Goal: Task Accomplishment & Management: Manage account settings

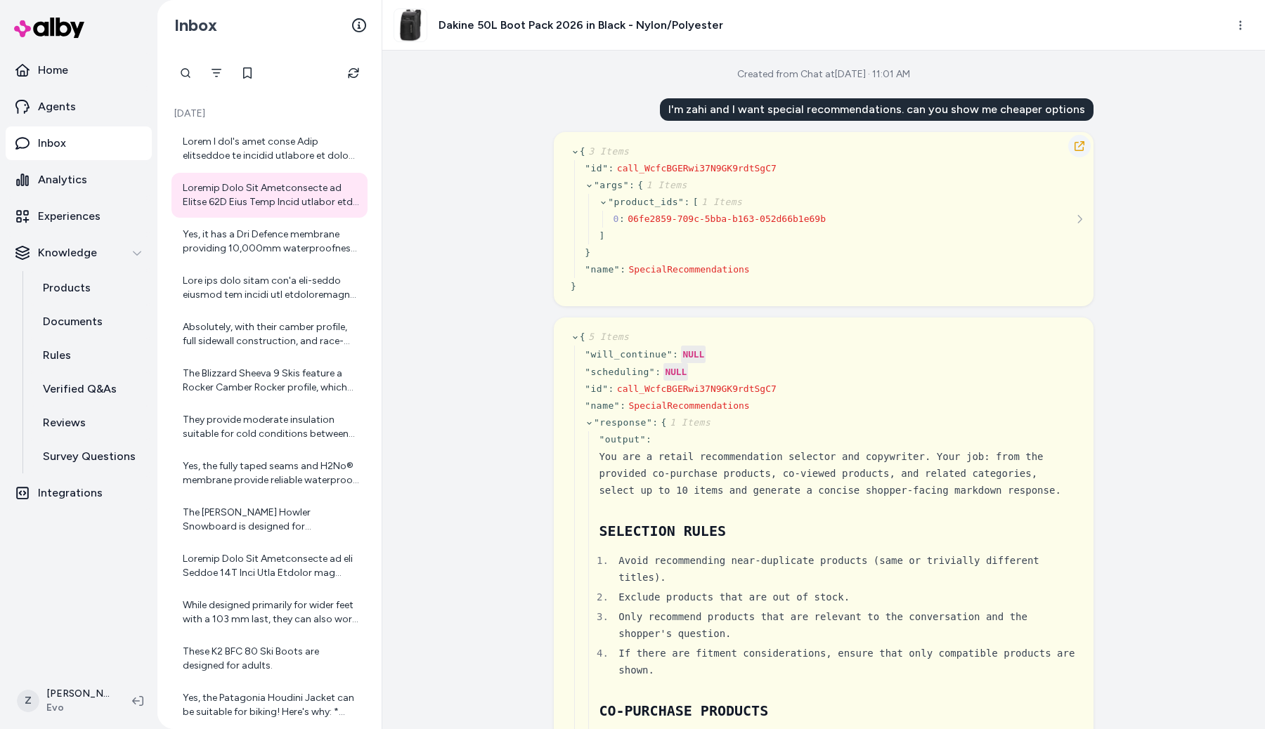
click at [1086, 148] on button "button" at bounding box center [1079, 146] width 22 height 22
click at [1083, 144] on icon "button" at bounding box center [1079, 146] width 10 height 10
click at [360, 56] on div "[DATE] Yes, it has a Dri Defence membrane providing 10,000mm waterproofness, wh…" at bounding box center [269, 390] width 224 height 679
click at [360, 66] on button "Refresh" at bounding box center [353, 73] width 28 height 28
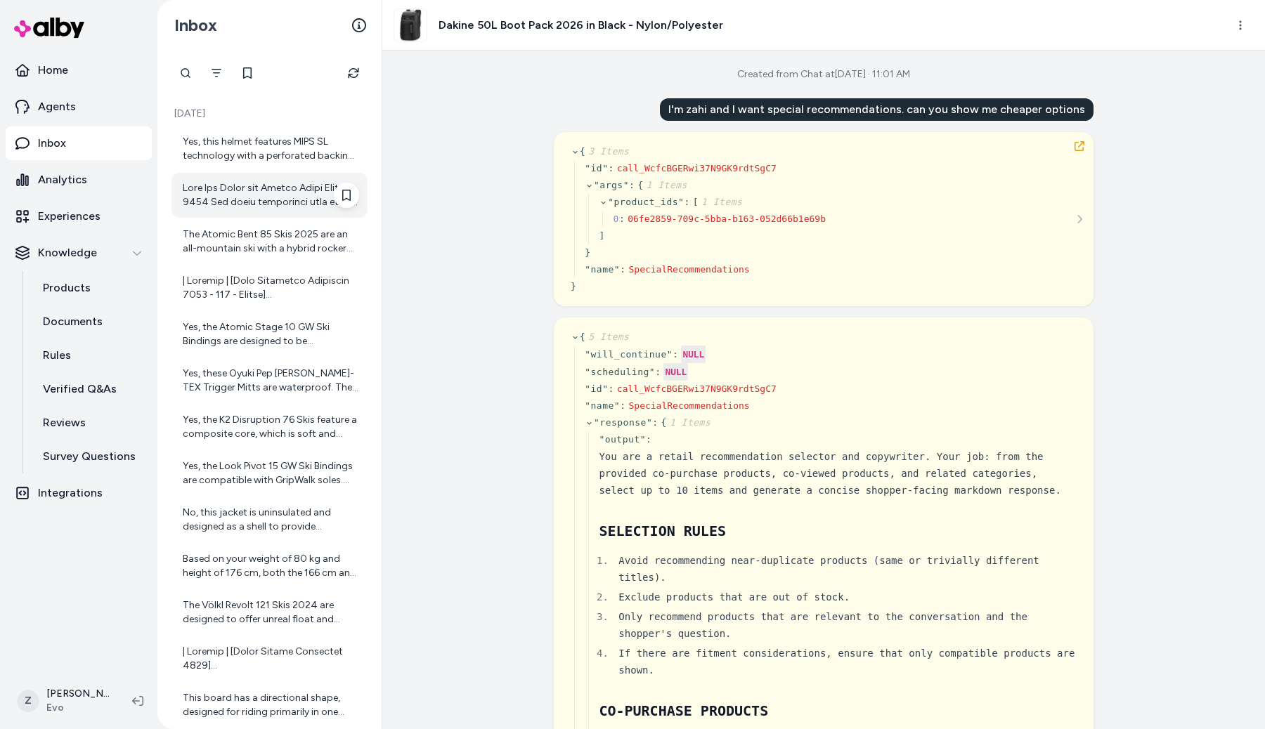
click at [271, 195] on div at bounding box center [271, 195] width 176 height 28
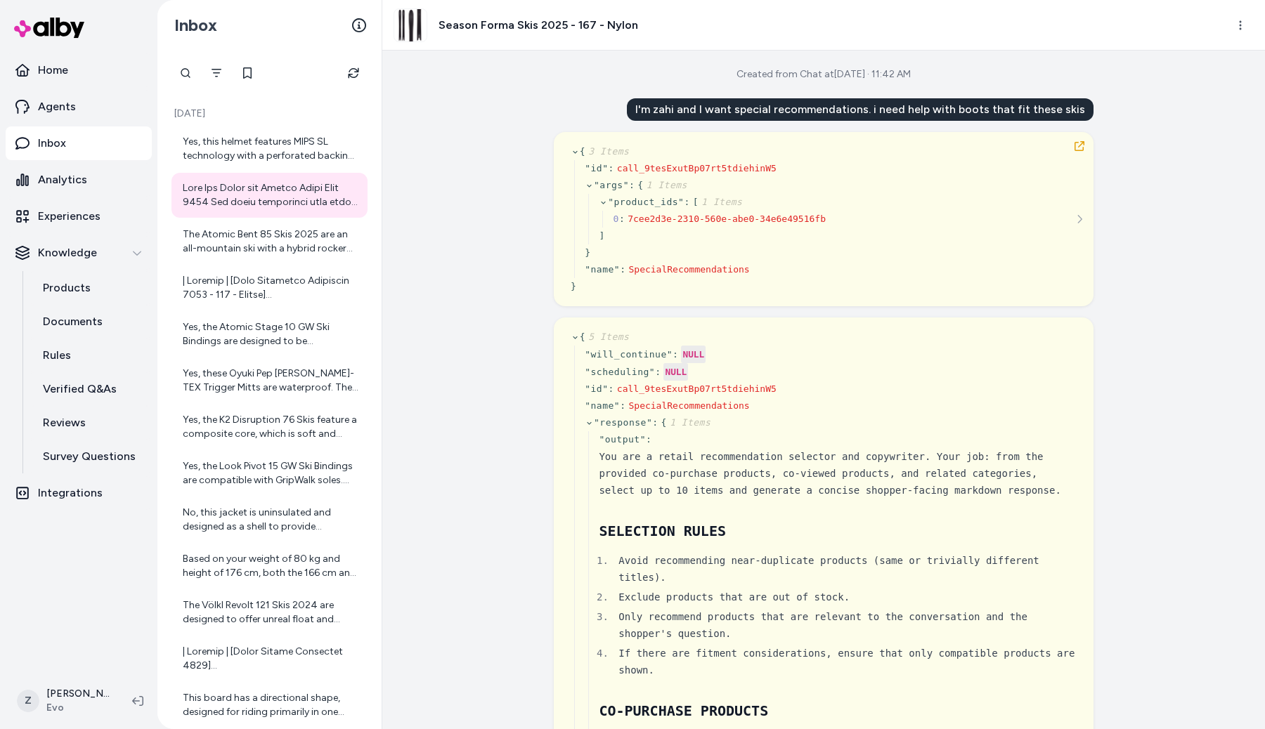
click at [1086, 136] on div "{ 3 Items " id " : call_9tesExutBp07rt5tdiehinW5 " args " : { 1 Items " product…" at bounding box center [824, 219] width 540 height 174
click at [1086, 140] on button "button" at bounding box center [1079, 146] width 22 height 22
click at [1079, 147] on icon "button" at bounding box center [1079, 146] width 11 height 11
